Goal: Transaction & Acquisition: Purchase product/service

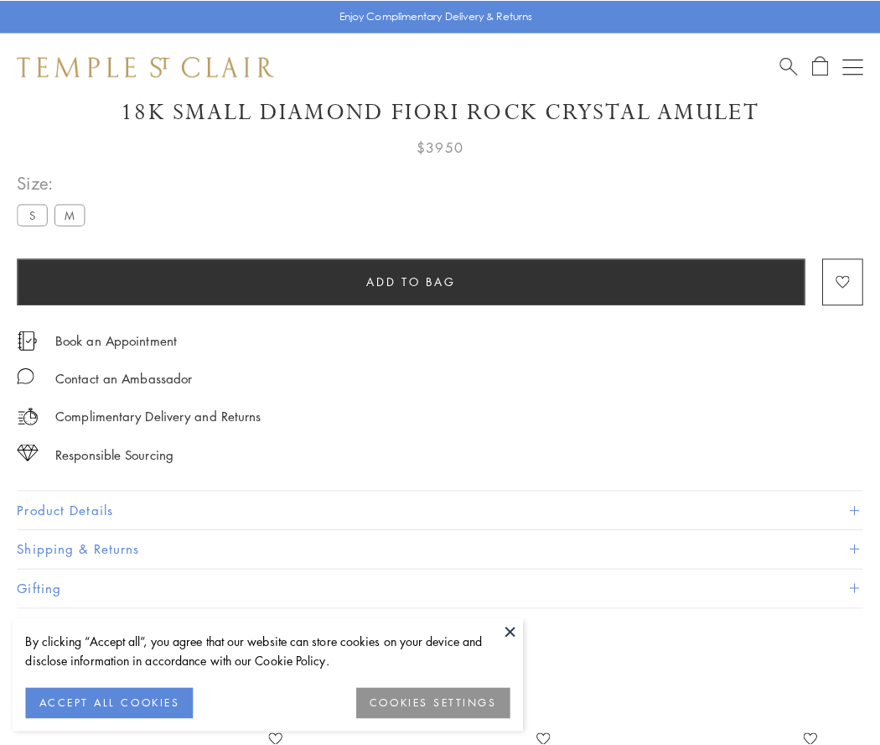
scroll to position [72, 0]
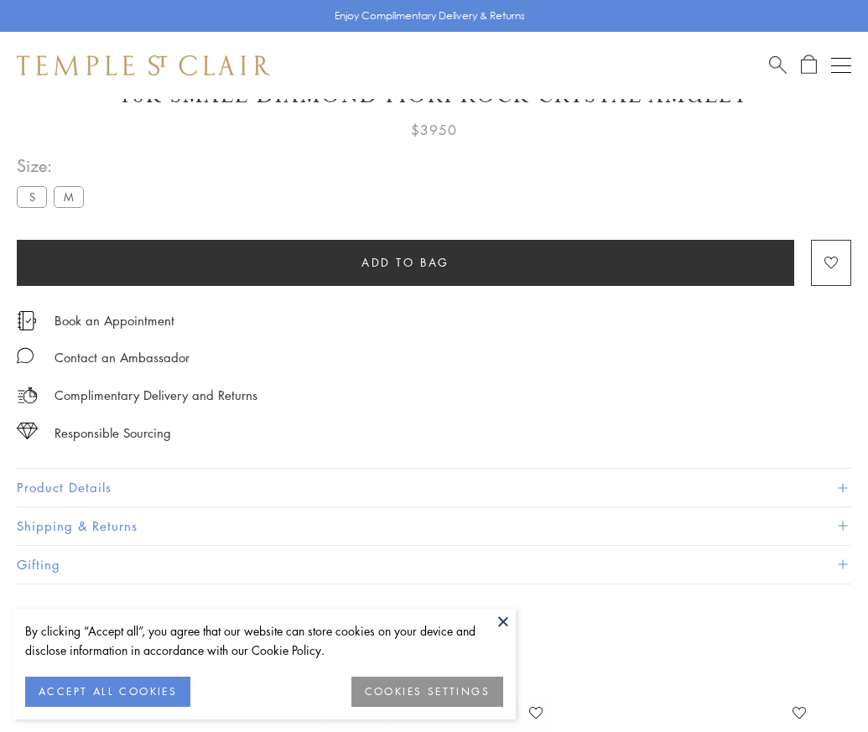
click at [405, 262] on span "Add to bag" at bounding box center [405, 262] width 88 height 18
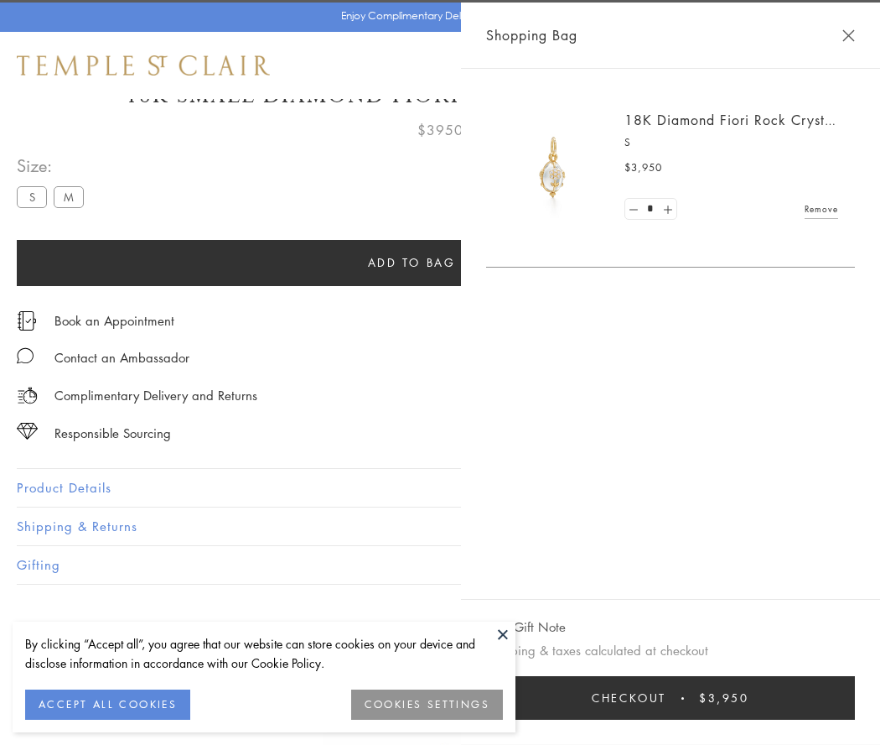
click at [839, 698] on button "Checkout $3,950" at bounding box center [670, 698] width 369 height 44
